Goal: Task Accomplishment & Management: Use online tool/utility

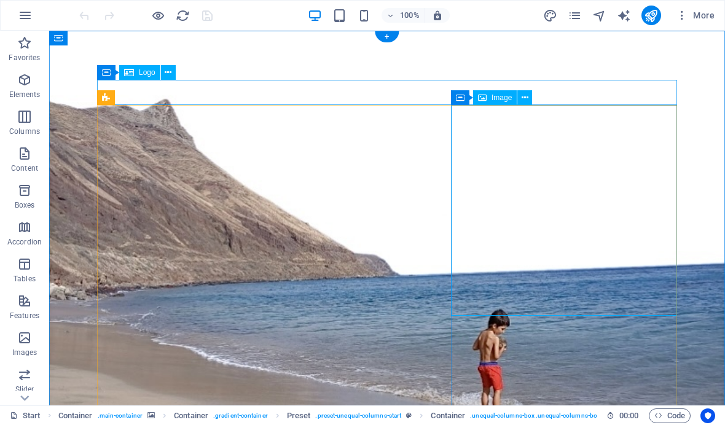
click at [523, 101] on icon at bounding box center [524, 97] width 7 height 13
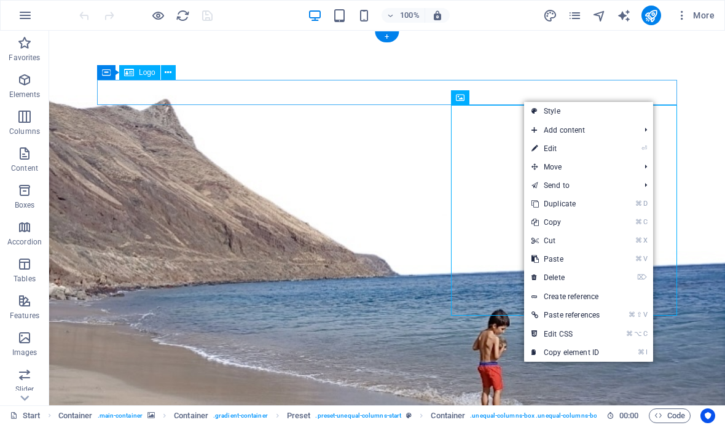
click at [569, 336] on link "⌘ ⌥ C Edit CSS" at bounding box center [565, 334] width 83 height 18
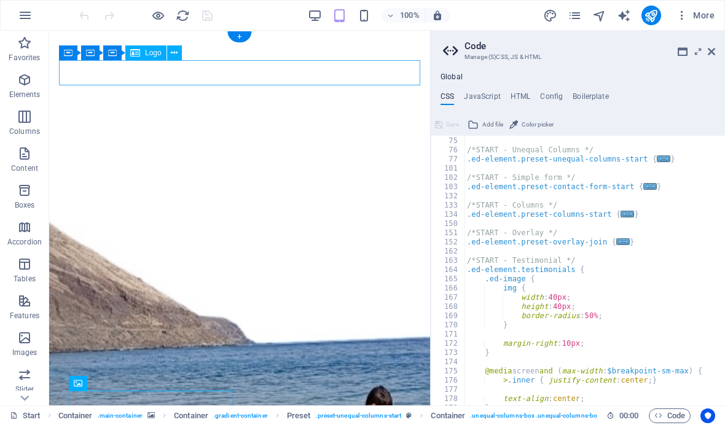
scroll to position [725, 0]
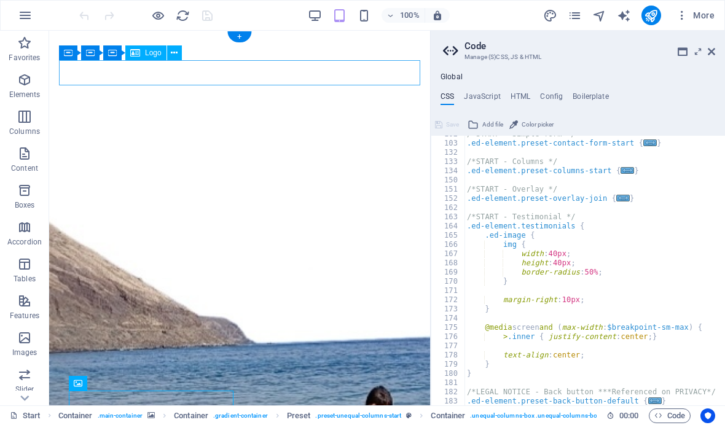
click at [643, 301] on div "/*START - Simple form */ .ed-element.preset-contact-form-start { ... } /*START …" at bounding box center [692, 274] width 457 height 289
type textarea "background: linear-gradient(45deg, rgba($color-secondary,0.7) 0%, rgba($color-s…"
click at [646, 294] on div "/*START - Simple form */ .ed-element.preset-contact-form-start { ... } /*START …" at bounding box center [692, 274] width 457 height 289
click at [714, 51] on icon at bounding box center [710, 52] width 7 height 10
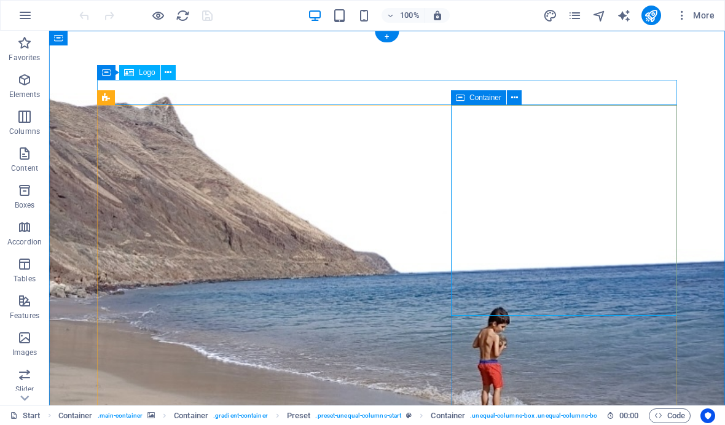
click at [491, 101] on span "Container" at bounding box center [485, 97] width 32 height 7
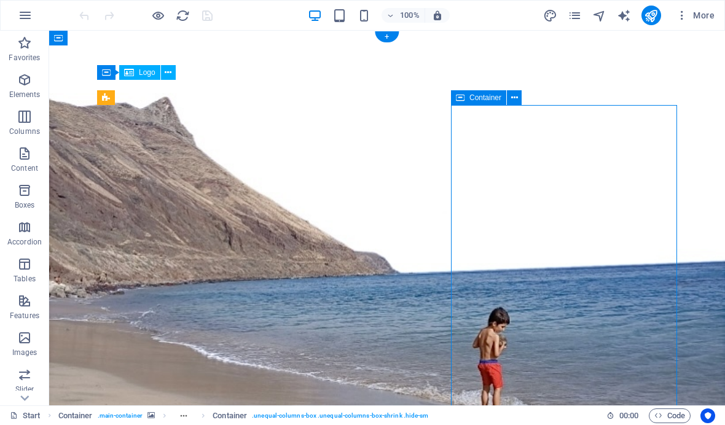
click at [33, 158] on span "Content" at bounding box center [24, 160] width 49 height 29
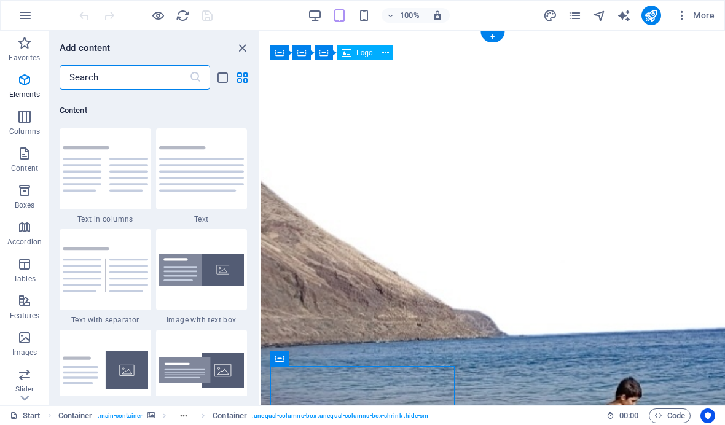
scroll to position [2148, 0]
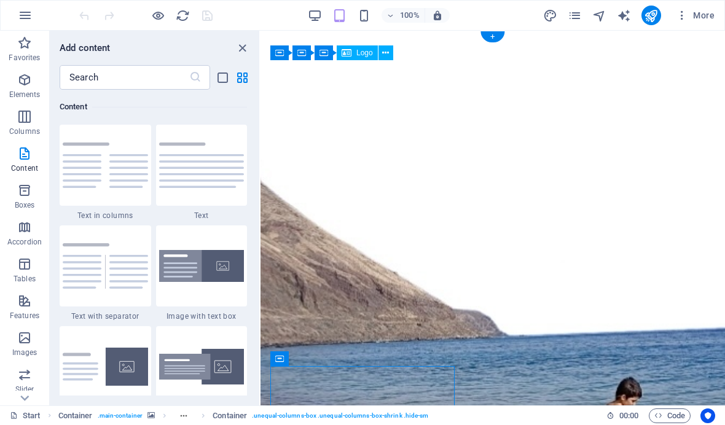
click at [244, 45] on icon "close panel" at bounding box center [242, 48] width 14 height 14
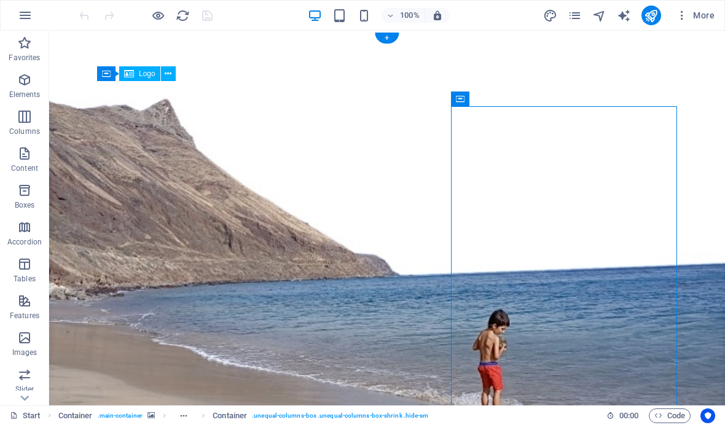
scroll to position [0, 0]
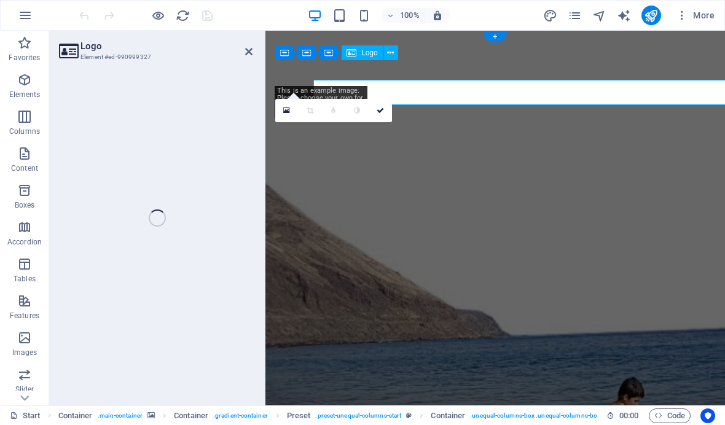
select select "px"
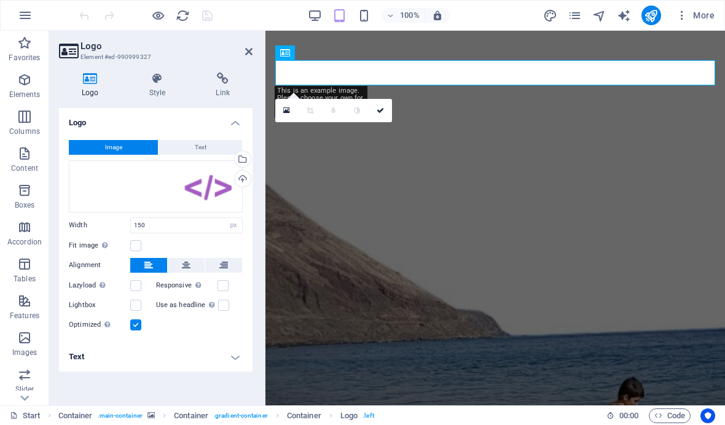
click at [251, 49] on icon at bounding box center [248, 52] width 7 height 10
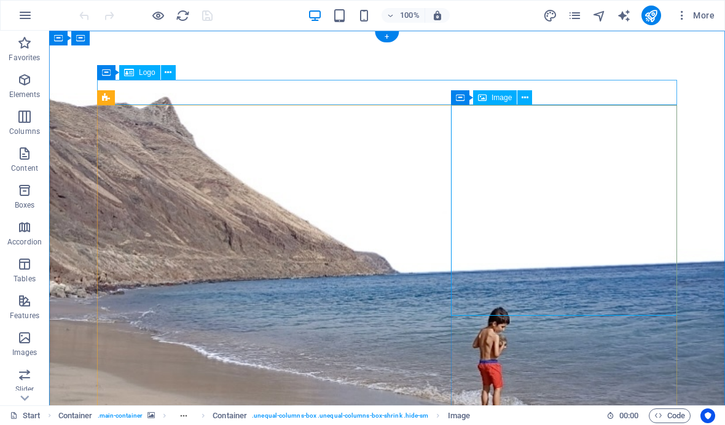
click at [524, 103] on icon at bounding box center [524, 97] width 7 height 13
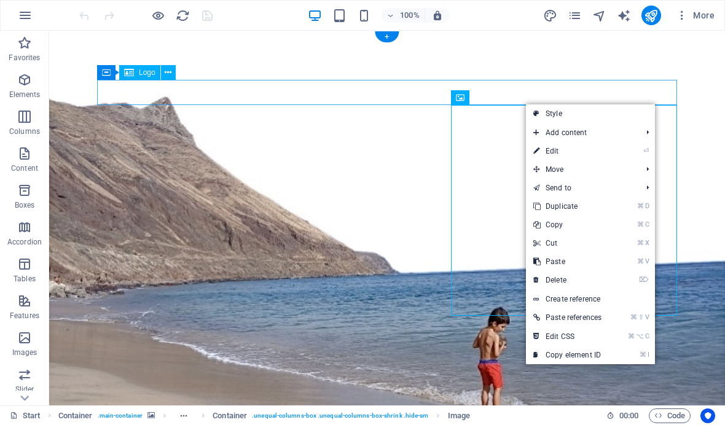
click at [569, 152] on link "⏎ Edit" at bounding box center [567, 151] width 83 height 18
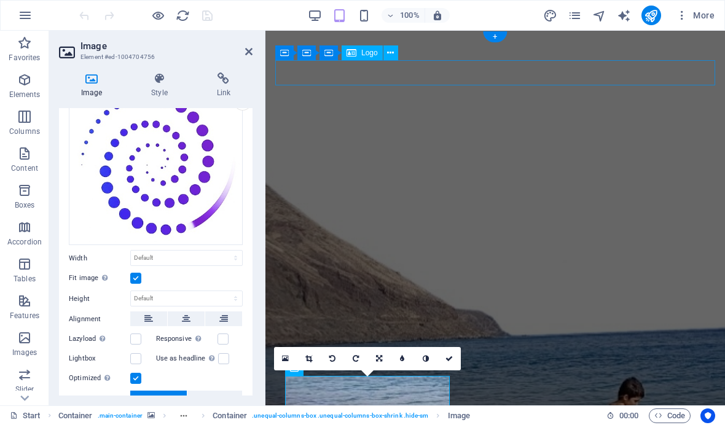
scroll to position [78, 0]
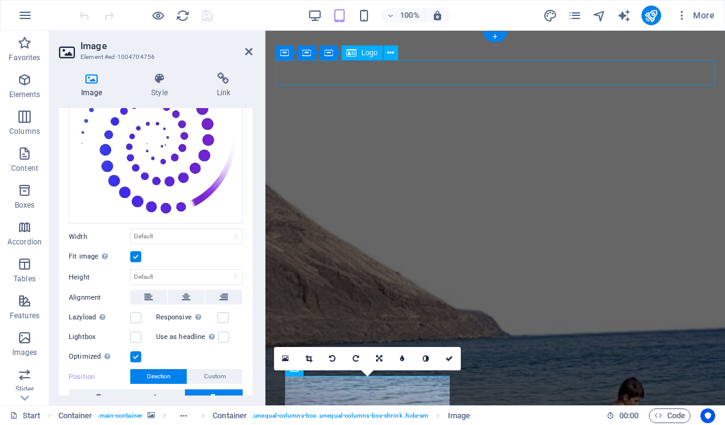
click at [147, 252] on div "Fit image Automatically fit image to a fixed width and height" at bounding box center [156, 256] width 174 height 15
click at [141, 256] on label at bounding box center [135, 256] width 11 height 11
click at [0, 0] on input "Fit image Automatically fit image to a fixed width and height" at bounding box center [0, 0] width 0 height 0
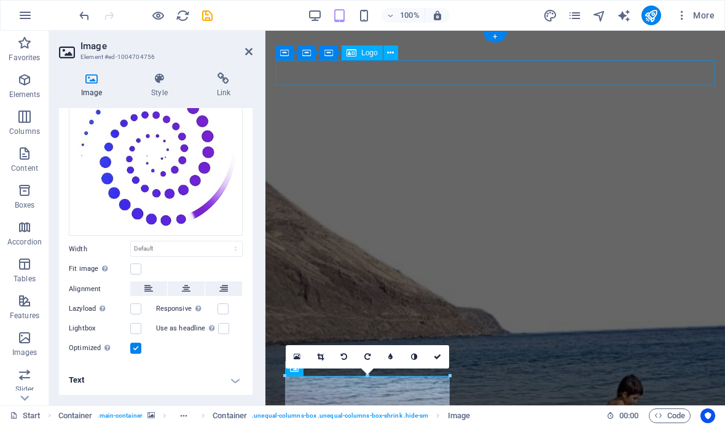
scroll to position [65, 0]
click at [212, 248] on select "Default auto px rem % em vh vw" at bounding box center [186, 249] width 111 height 15
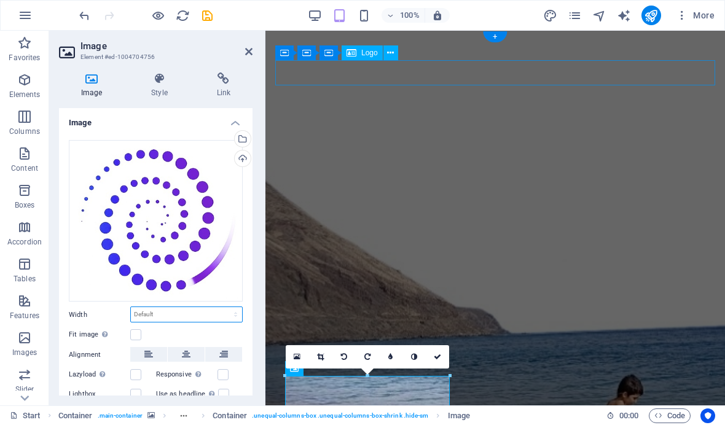
scroll to position [0, 0]
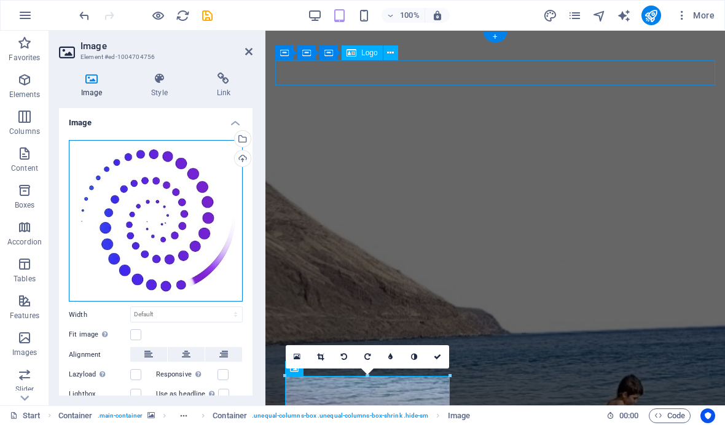
click at [201, 239] on div "Drag files here, click to choose files or select files from Files or our free s…" at bounding box center [156, 221] width 174 height 162
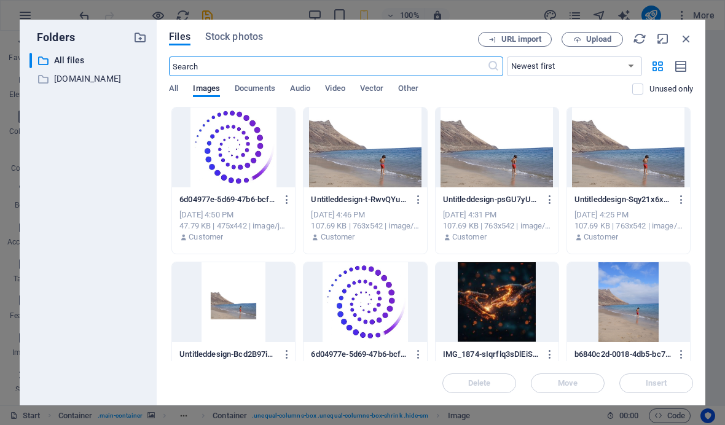
scroll to position [365, 0]
click at [685, 41] on icon "button" at bounding box center [686, 39] width 14 height 14
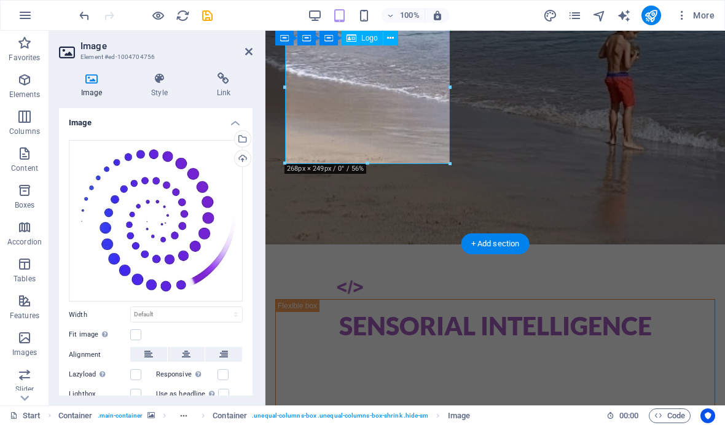
click at [110, 335] on div "Automatically fit image to a fixed width and height" at bounding box center [104, 334] width 12 height 15
click at [0, 0] on input "Fit image Automatically fit image to a fixed width and height" at bounding box center [0, 0] width 0 height 0
click at [198, 126] on h4 "Image" at bounding box center [155, 119] width 193 height 22
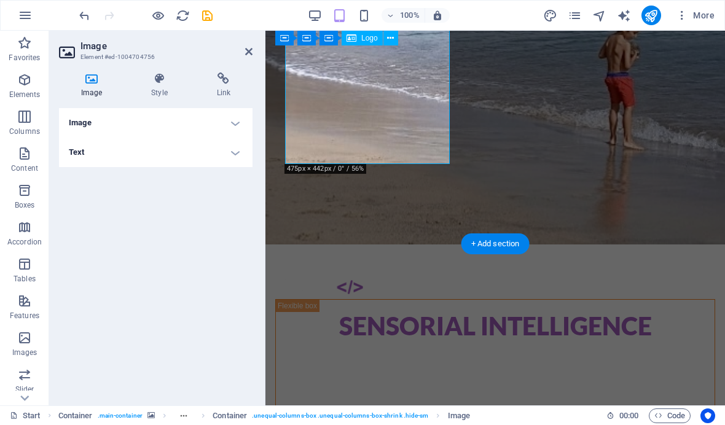
click at [223, 157] on h4 "Text" at bounding box center [155, 152] width 193 height 29
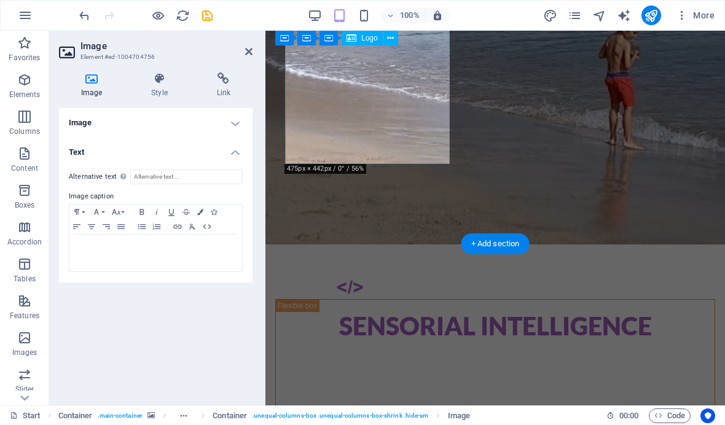
click at [243, 158] on h4 "Text" at bounding box center [155, 149] width 193 height 22
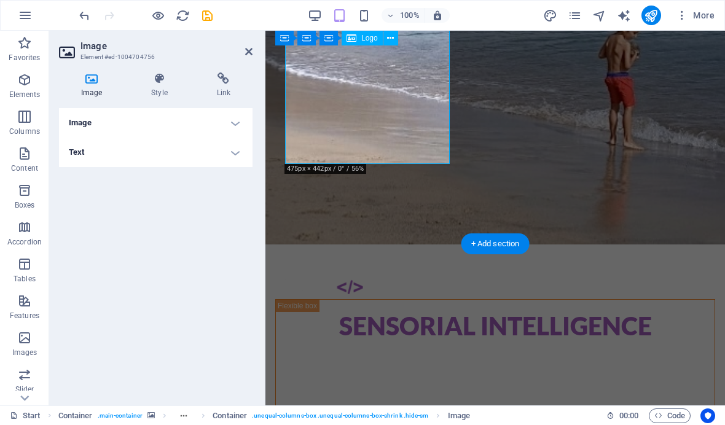
click at [244, 126] on h4 "Image" at bounding box center [155, 122] width 193 height 29
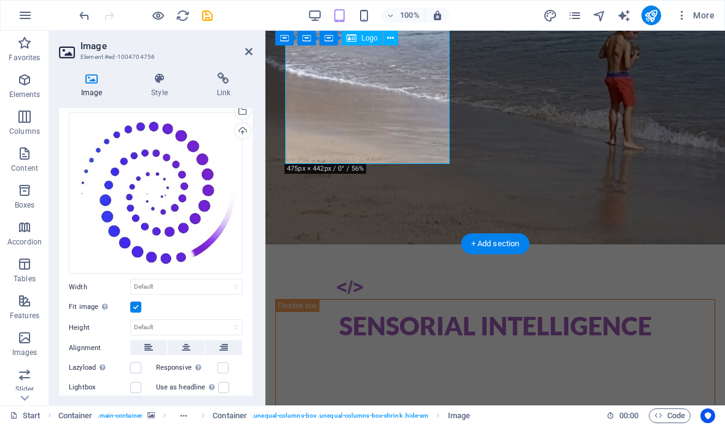
scroll to position [28, 0]
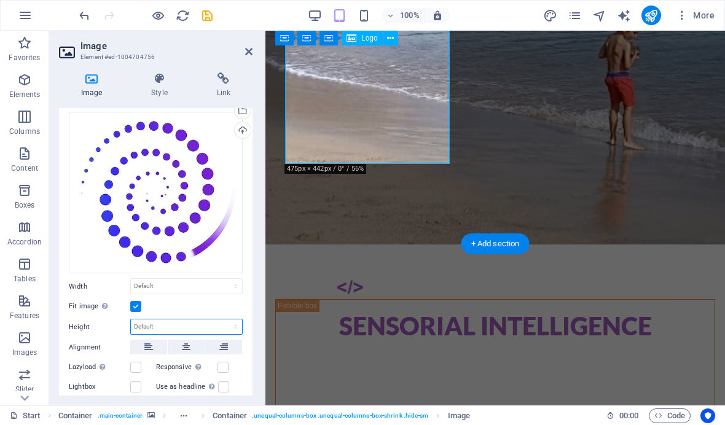
click at [228, 324] on select "Default auto px" at bounding box center [186, 326] width 111 height 15
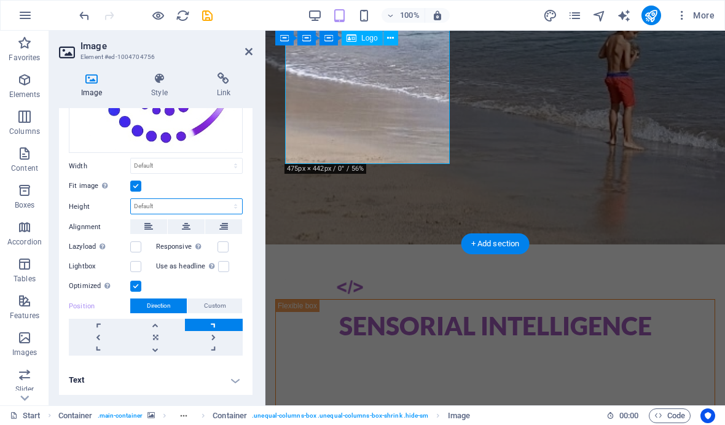
scroll to position [148, 0]
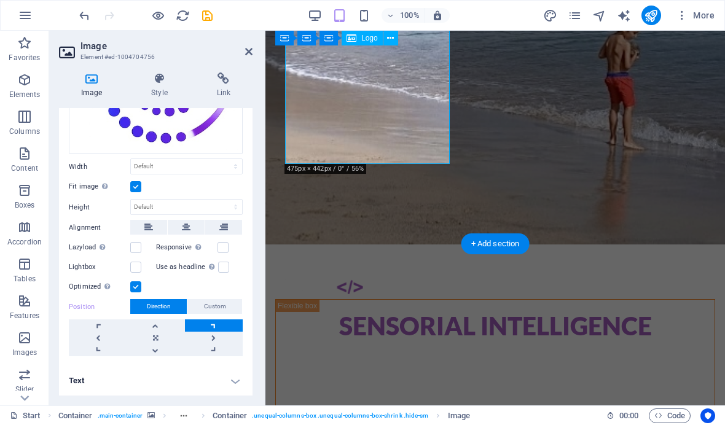
click at [163, 335] on link at bounding box center [155, 338] width 58 height 12
click at [226, 305] on button "Custom" at bounding box center [214, 306] width 55 height 15
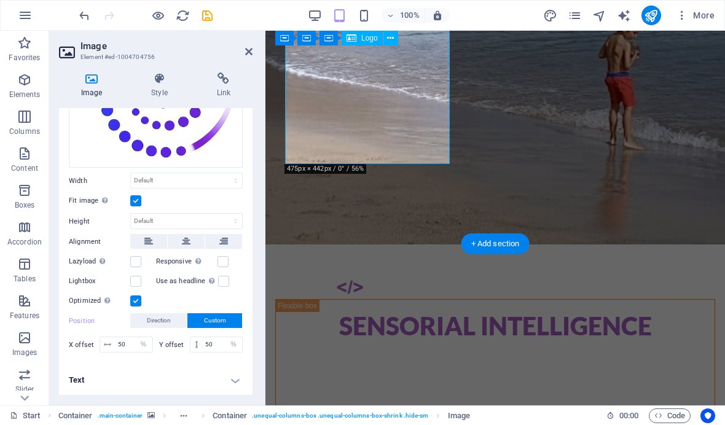
scroll to position [133, 0]
click at [249, 55] on icon at bounding box center [248, 52] width 7 height 10
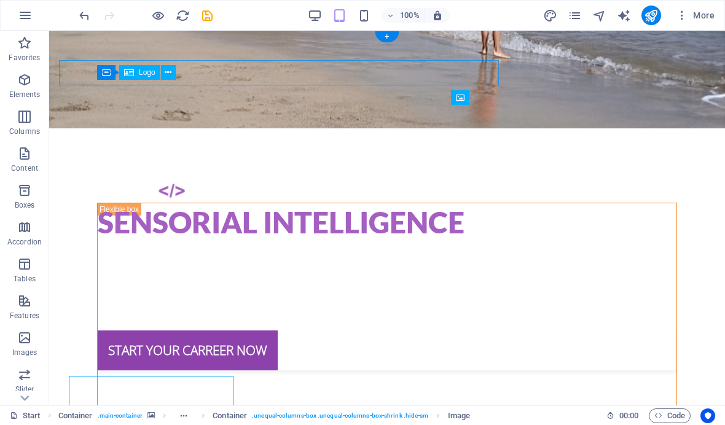
scroll to position [0, 0]
